Goal: Information Seeking & Learning: Compare options

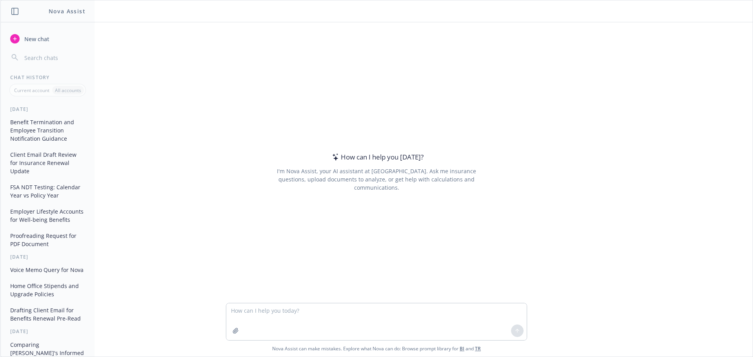
click at [245, 311] on textarea at bounding box center [376, 322] width 301 height 37
type textarea "Fine tune this email please: Hi Joselinne, In final negotiation with Cigna we s…"
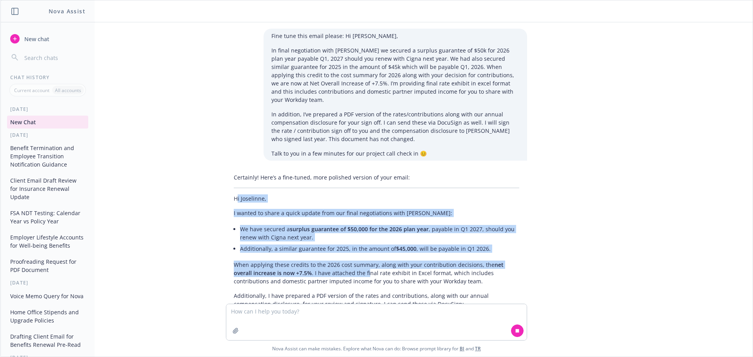
drag, startPoint x: 235, startPoint y: 191, endPoint x: 344, endPoint y: 265, distance: 131.0
click at [344, 265] on div "Certainly! Here’s a fine-tuned, more polished version of your email: Hi Joselin…" at bounding box center [376, 240] width 301 height 141
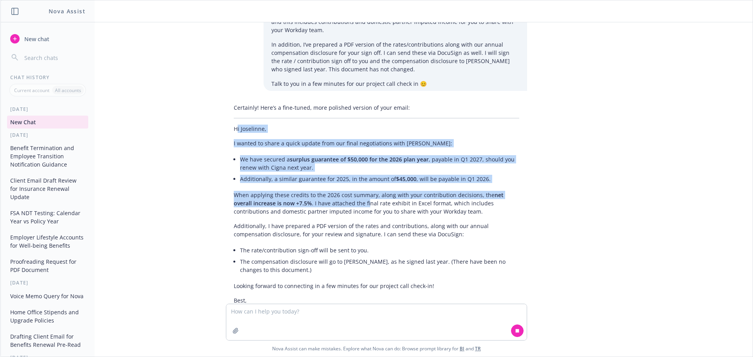
scroll to position [93, 0]
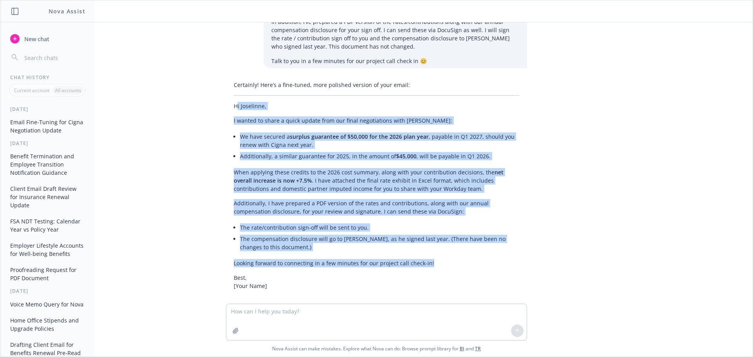
click at [437, 259] on p "Looking forward to connecting in a few minutes for our project call check-in!" at bounding box center [377, 263] width 286 height 8
copy div "i Joselinne, I wanted to share a quick update from our final negotiations with …"
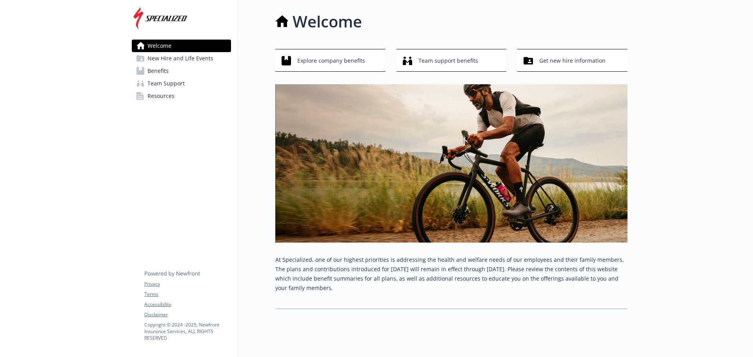
click at [155, 75] on span "Benefits" at bounding box center [158, 71] width 21 height 13
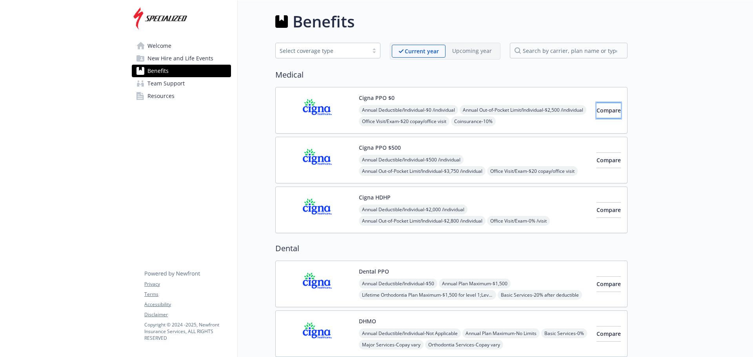
click at [597, 111] on span "Compare" at bounding box center [609, 110] width 24 height 7
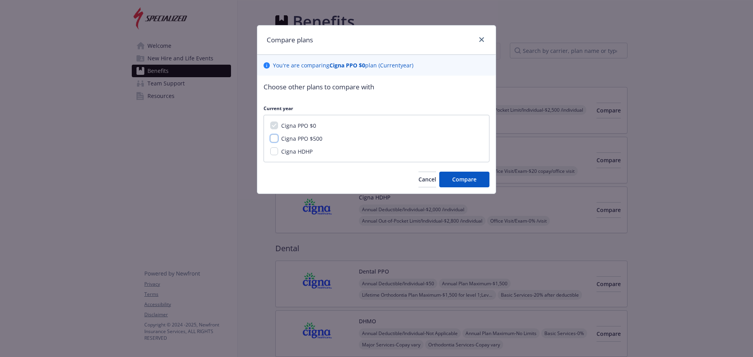
click at [274, 139] on input "Cigna PPO $500" at bounding box center [274, 139] width 8 height 8
checkbox input "true"
click at [466, 182] on span "Compare" at bounding box center [464, 179] width 24 height 7
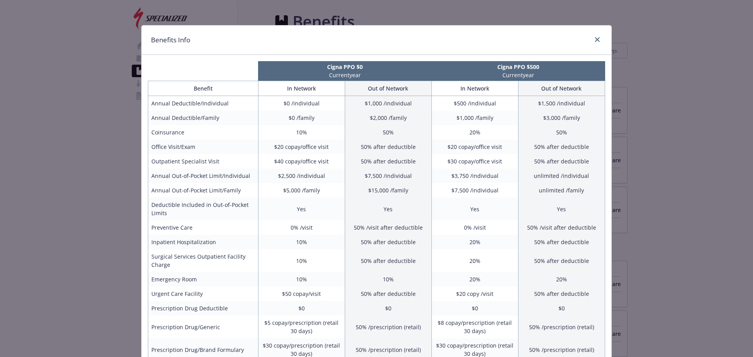
click at [596, 44] on div "compare plan details" at bounding box center [596, 40] width 13 height 10
click at [596, 42] on icon "close" at bounding box center [597, 39] width 5 height 5
